Goal: Check status: Check status

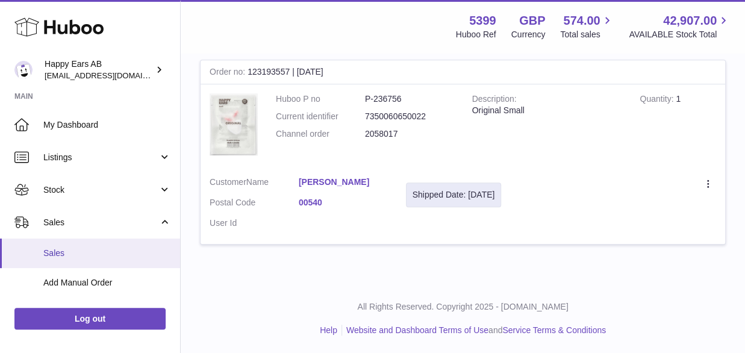
click at [57, 246] on link "Sales" at bounding box center [90, 254] width 180 height 30
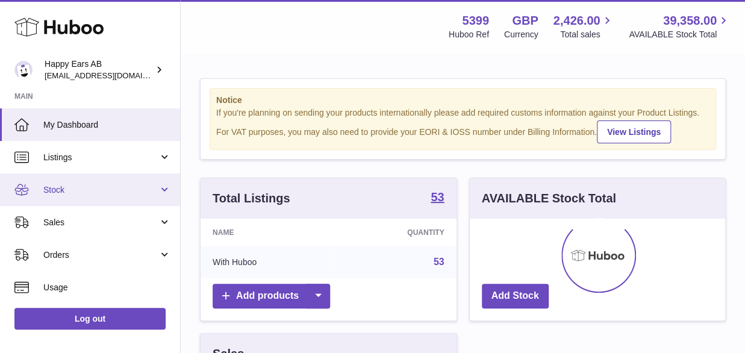
scroll to position [188, 255]
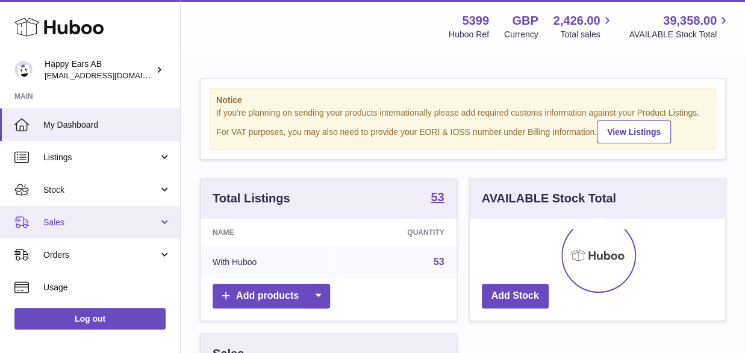
click at [67, 226] on span "Sales" at bounding box center [100, 222] width 115 height 11
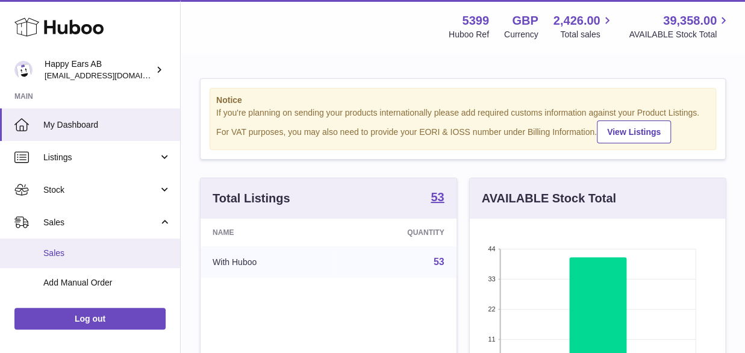
click at [71, 248] on span "Sales" at bounding box center [107, 253] width 128 height 11
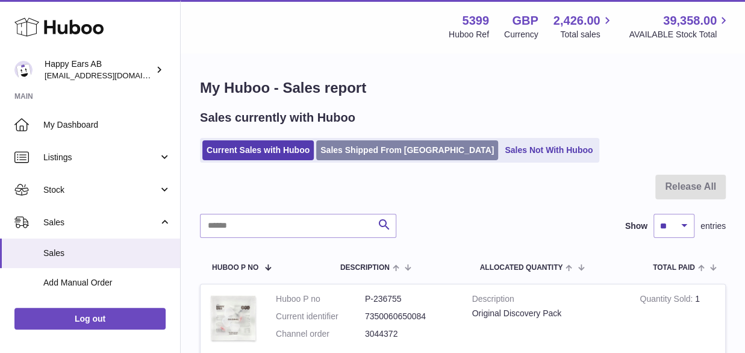
click at [378, 143] on link "Sales Shipped From [GEOGRAPHIC_DATA]" at bounding box center [407, 150] width 182 height 20
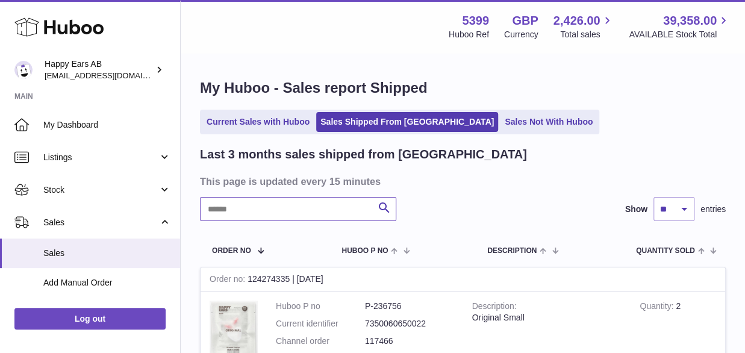
paste input "*******"
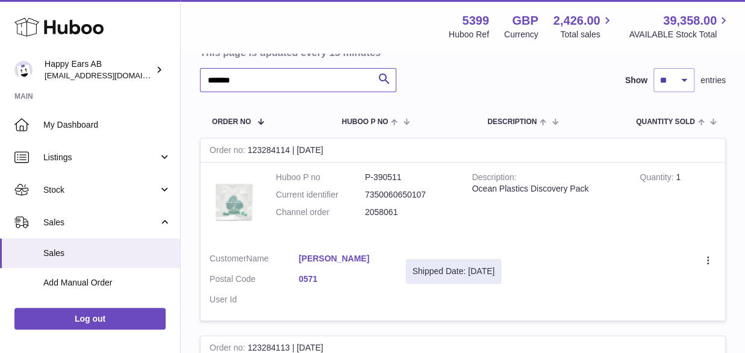
scroll to position [123, 0]
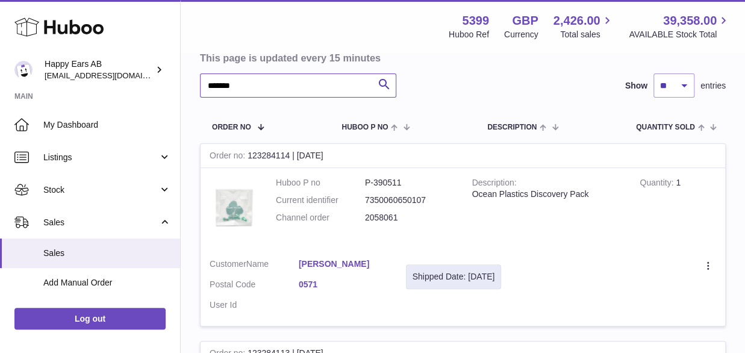
type input "*******"
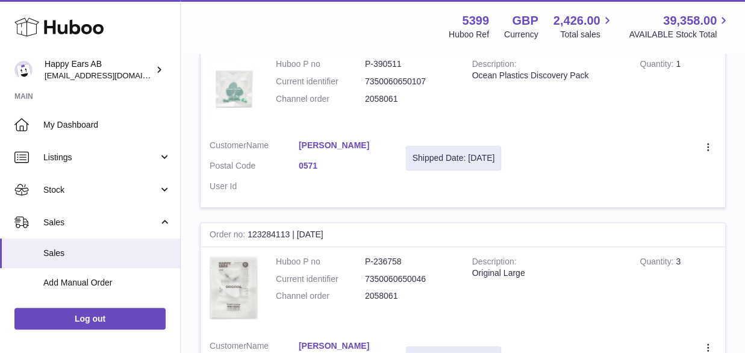
scroll to position [244, 0]
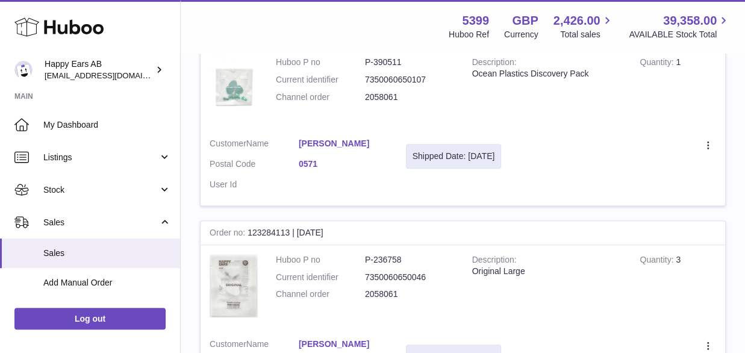
click at [710, 157] on td "Create a ticket Duplicate Order" at bounding box center [617, 167] width 215 height 76
click at [708, 152] on icon at bounding box center [709, 146] width 14 height 12
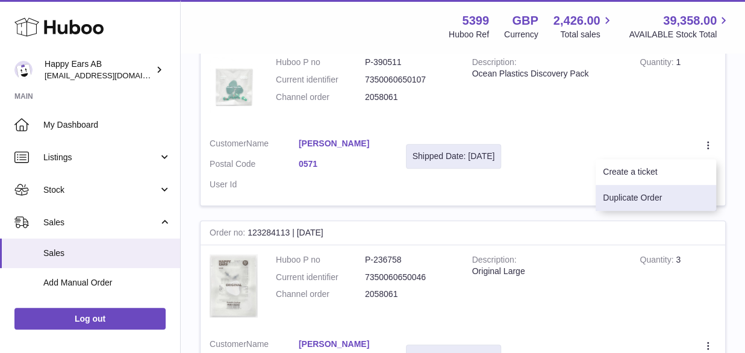
click at [664, 188] on li "Duplicate Order" at bounding box center [656, 198] width 120 height 26
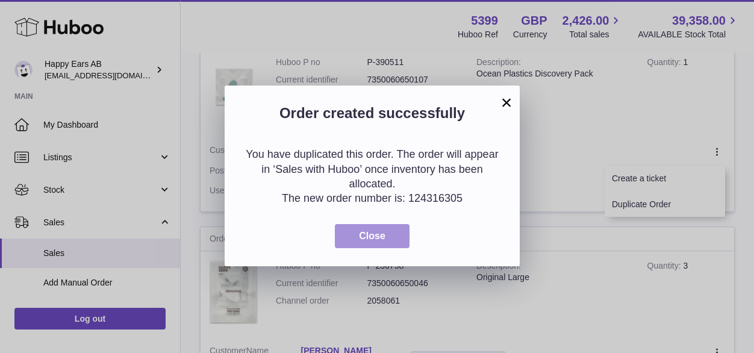
click at [355, 229] on button "Close" at bounding box center [372, 236] width 75 height 25
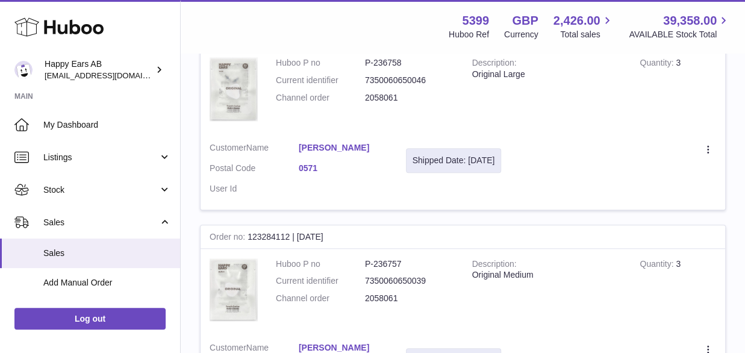
scroll to position [485, 0]
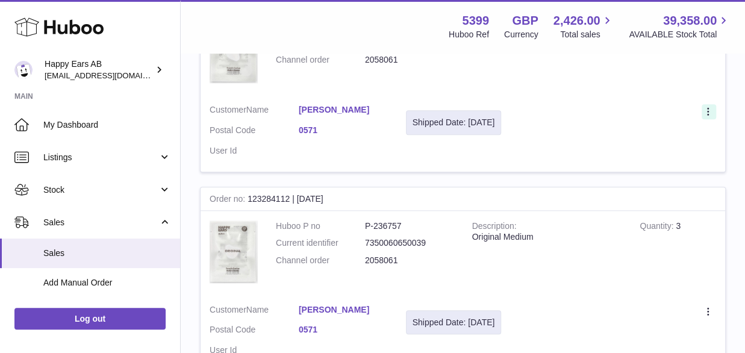
click at [708, 115] on icon at bounding box center [709, 113] width 14 height 12
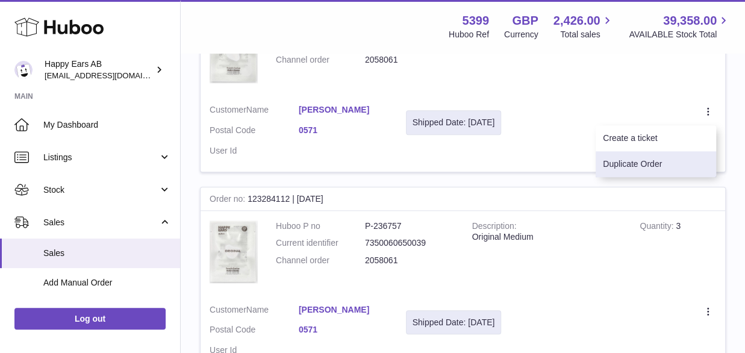
click at [641, 164] on li "Duplicate Order" at bounding box center [656, 164] width 120 height 26
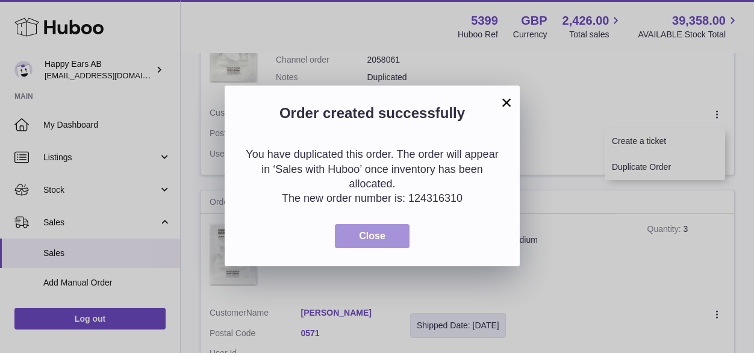
click at [370, 238] on span "Close" at bounding box center [372, 236] width 27 height 10
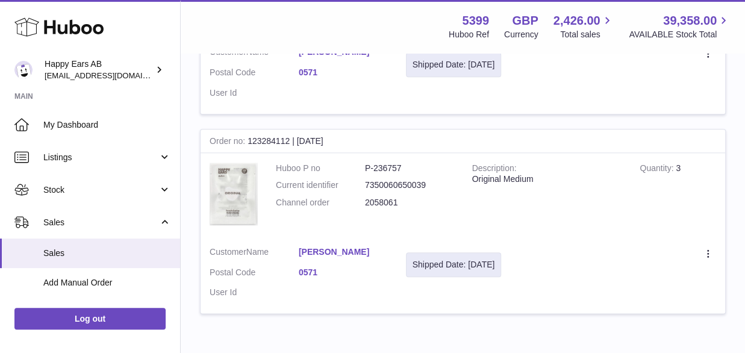
scroll to position [615, 0]
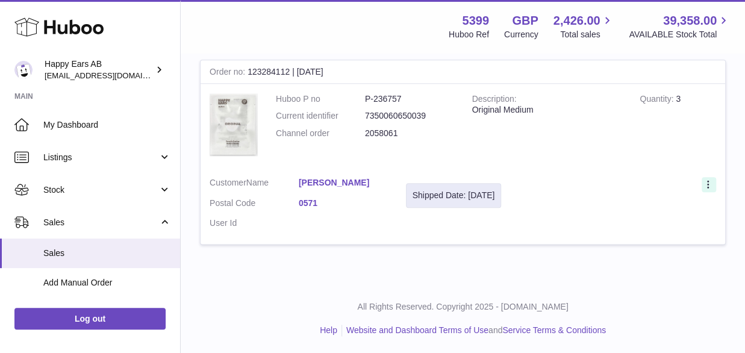
click at [707, 187] on icon at bounding box center [709, 185] width 14 height 12
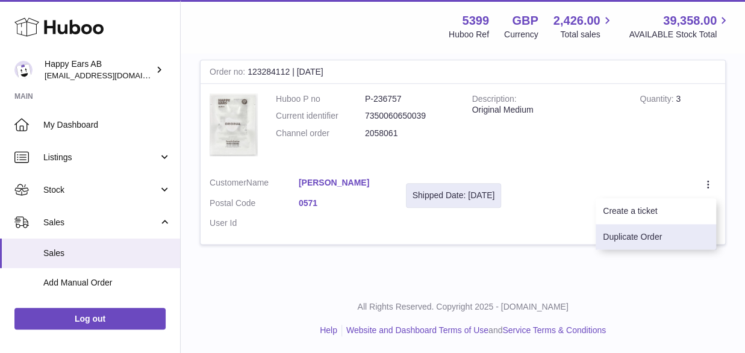
click at [666, 225] on li "Duplicate Order" at bounding box center [656, 237] width 120 height 26
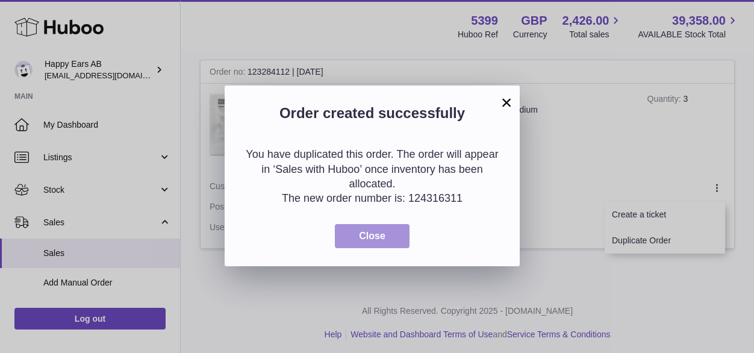
click at [377, 236] on span "Close" at bounding box center [372, 236] width 27 height 10
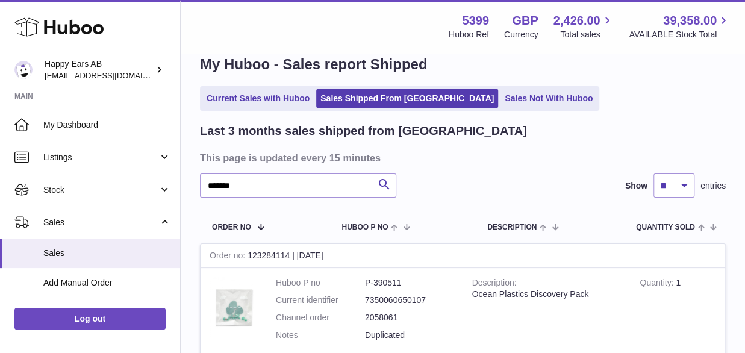
scroll to position [0, 0]
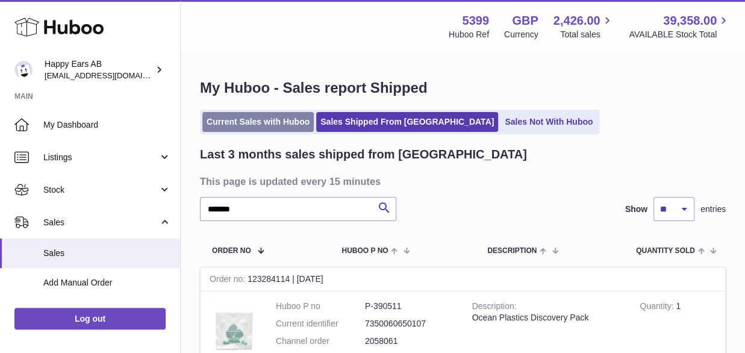
click at [265, 117] on link "Current Sales with Huboo" at bounding box center [257, 122] width 111 height 20
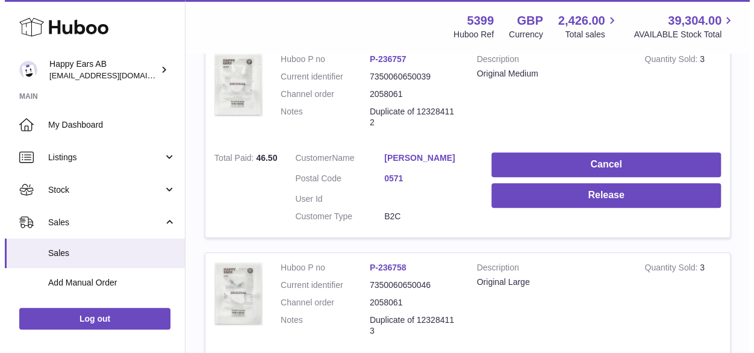
scroll to position [241, 0]
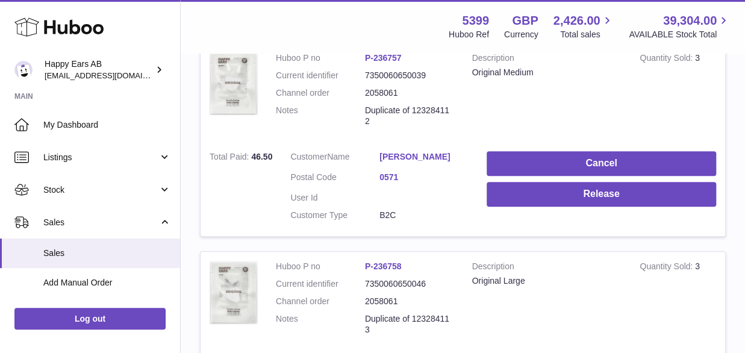
click at [420, 151] on link "Anders Mathiesen" at bounding box center [423, 156] width 89 height 11
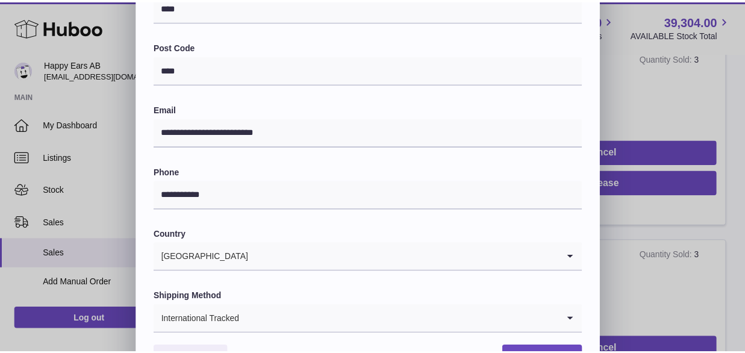
scroll to position [406, 0]
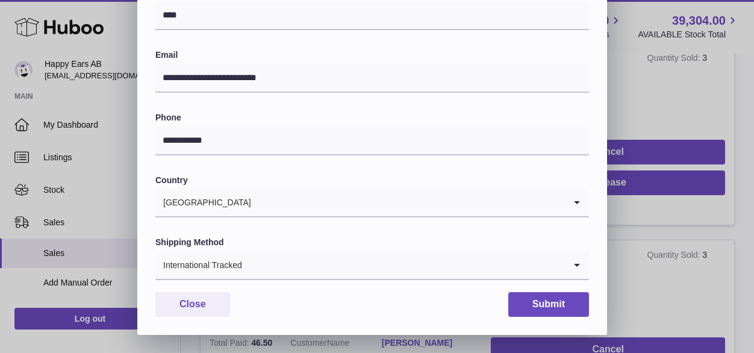
click at [282, 313] on div "Close Submit" at bounding box center [372, 304] width 434 height 25
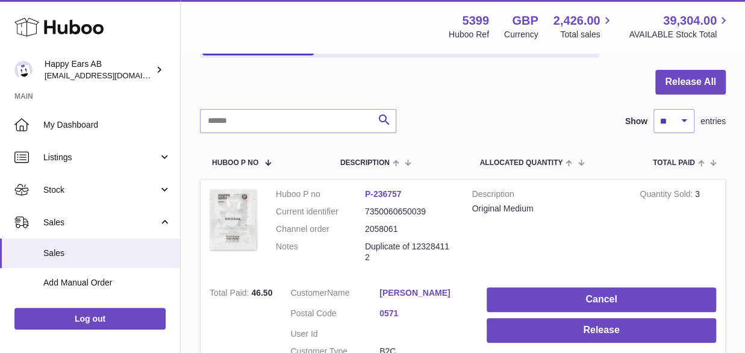
scroll to position [241, 0]
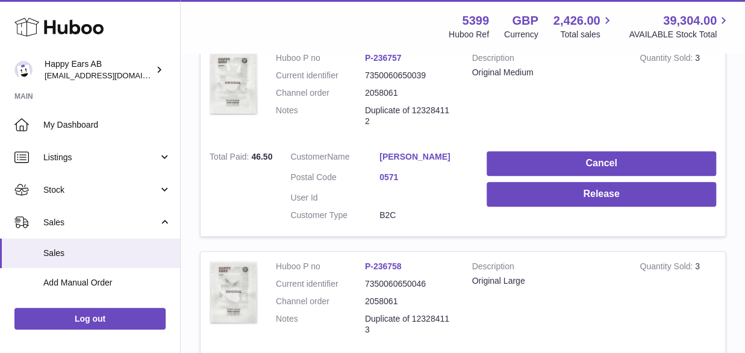
click at [394, 151] on link "[PERSON_NAME]" at bounding box center [423, 156] width 89 height 11
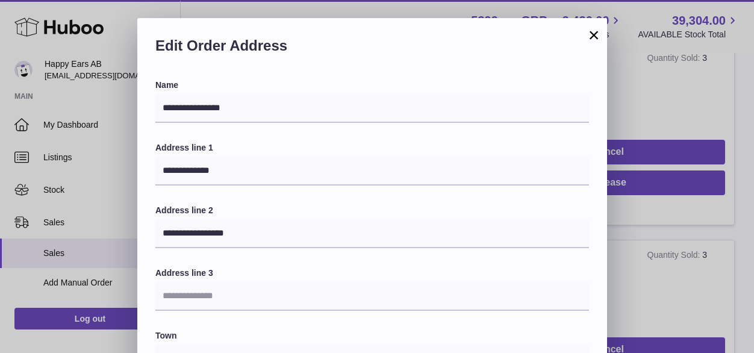
click at [600, 45] on div "Edit Order Address" at bounding box center [372, 48] width 470 height 61
click at [598, 36] on button "×" at bounding box center [594, 35] width 14 height 14
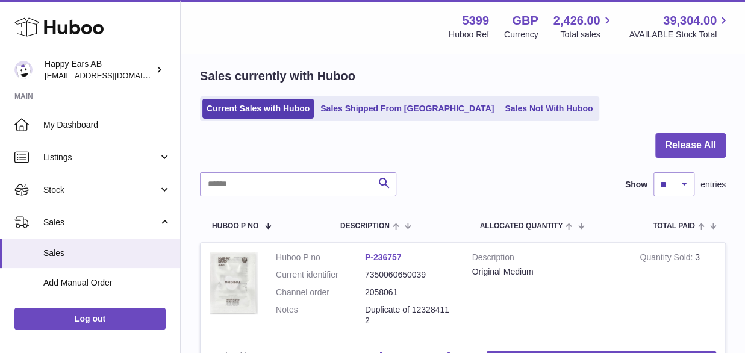
scroll to position [0, 0]
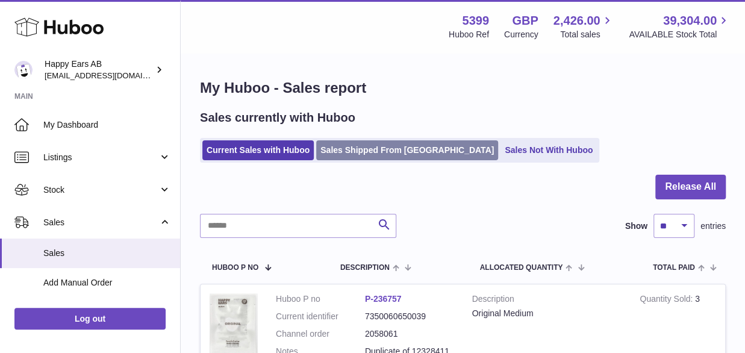
click at [373, 147] on link "Sales Shipped From [GEOGRAPHIC_DATA]" at bounding box center [407, 150] width 182 height 20
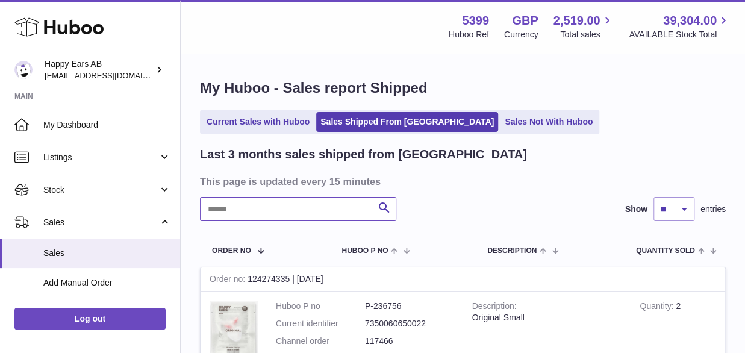
click at [275, 211] on input "text" at bounding box center [298, 209] width 196 height 24
paste input "*******"
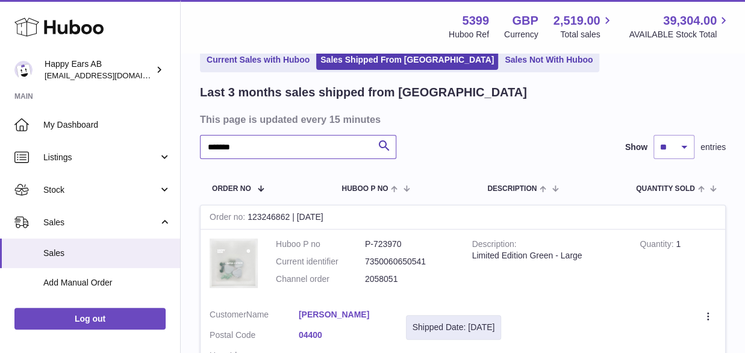
scroll to position [181, 0]
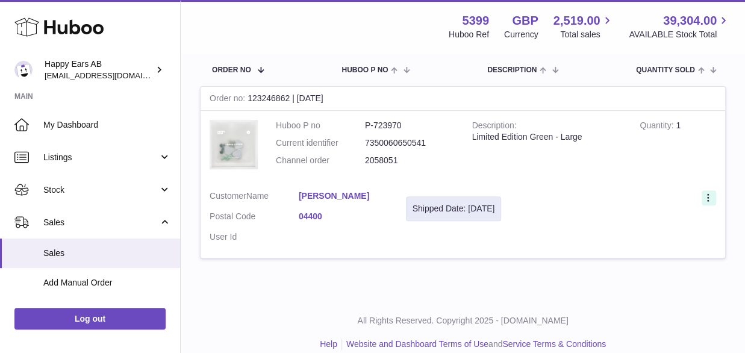
type input "*******"
click at [703, 195] on icon at bounding box center [709, 199] width 14 height 12
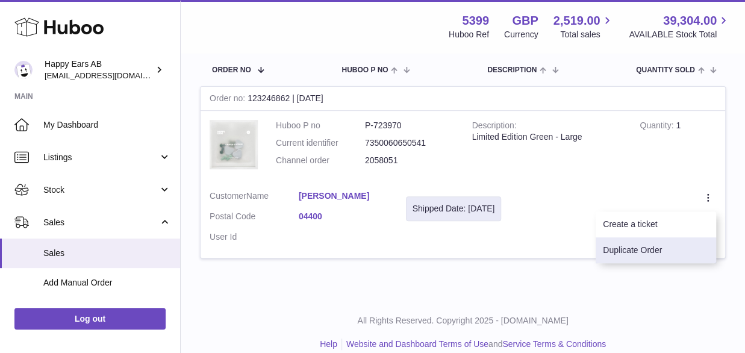
click at [666, 248] on li "Duplicate Order" at bounding box center [656, 250] width 120 height 26
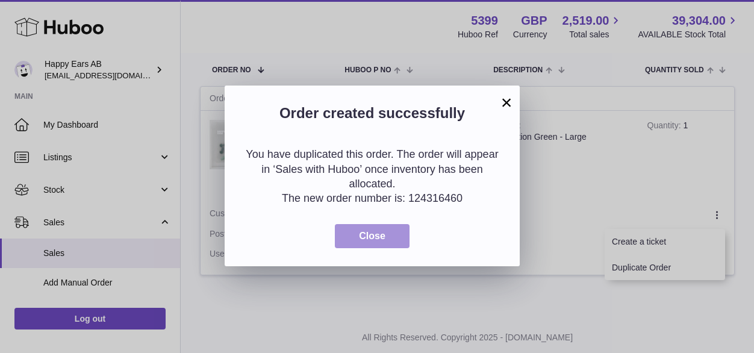
drag, startPoint x: 365, startPoint y: 237, endPoint x: 93, endPoint y: 56, distance: 326.8
click at [366, 239] on span "Close" at bounding box center [372, 236] width 27 height 10
